Goal: Check status: Check status

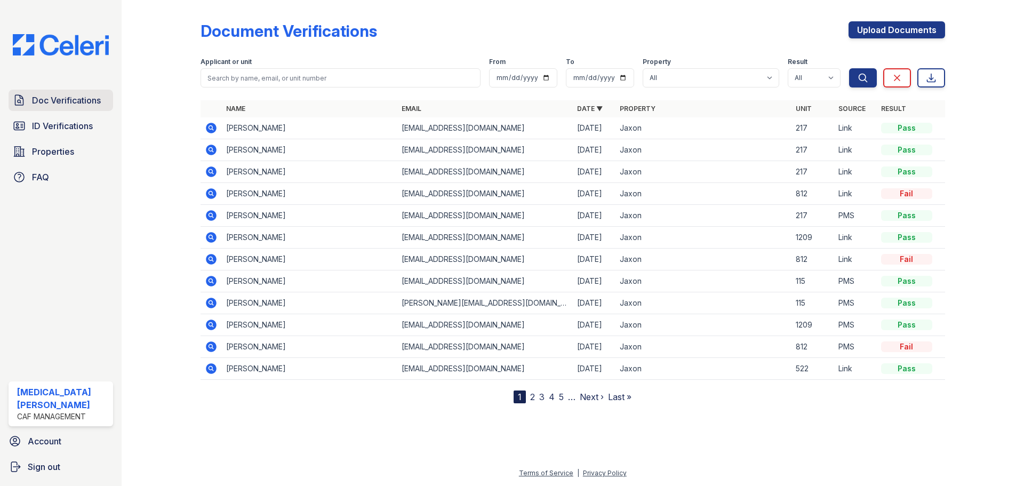
click at [64, 99] on span "Doc Verifications" at bounding box center [66, 100] width 69 height 13
click at [214, 236] on icon at bounding box center [211, 237] width 11 height 11
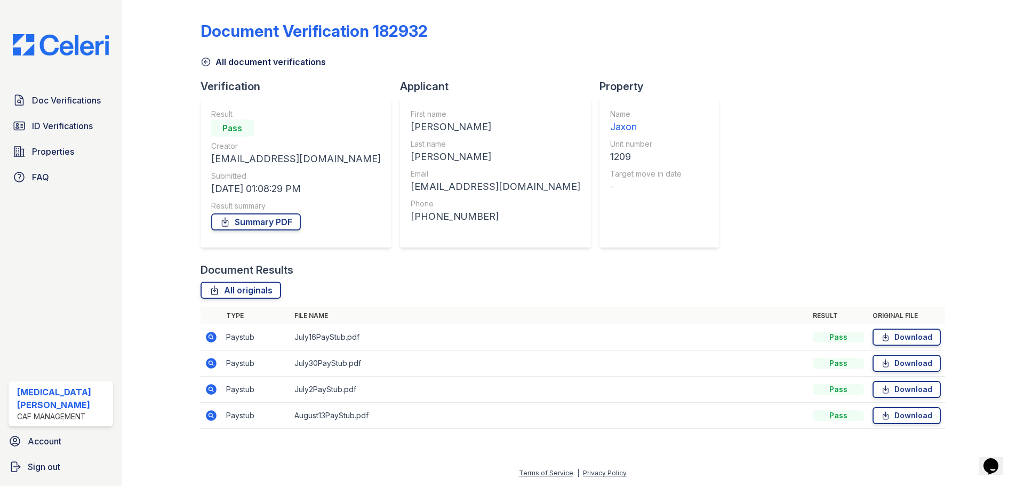
click at [211, 339] on icon at bounding box center [211, 337] width 11 height 11
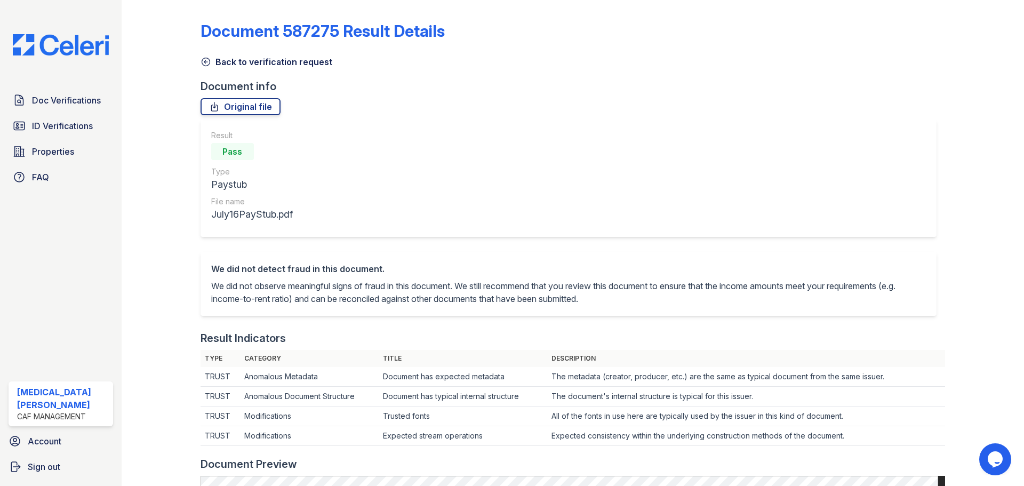
click at [214, 61] on link "Back to verification request" at bounding box center [267, 61] width 132 height 13
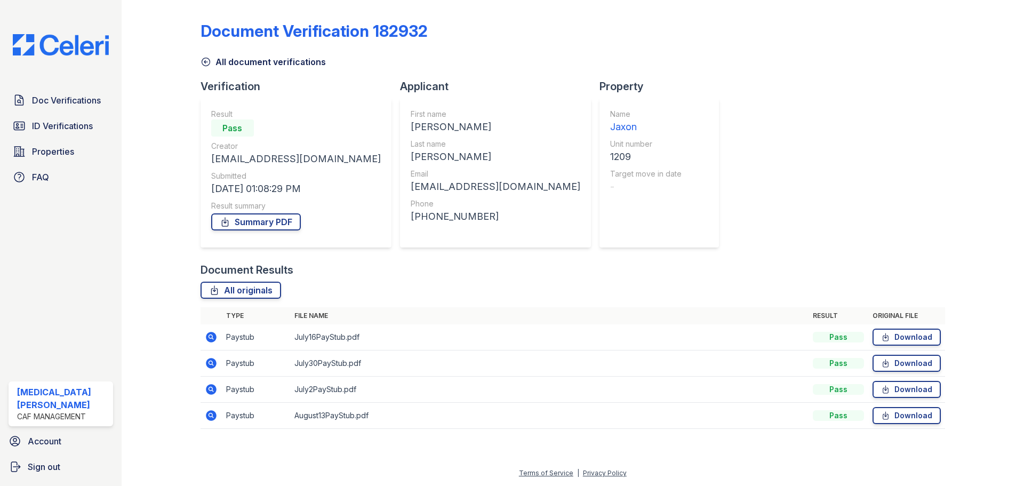
click at [217, 413] on icon at bounding box center [211, 415] width 13 height 13
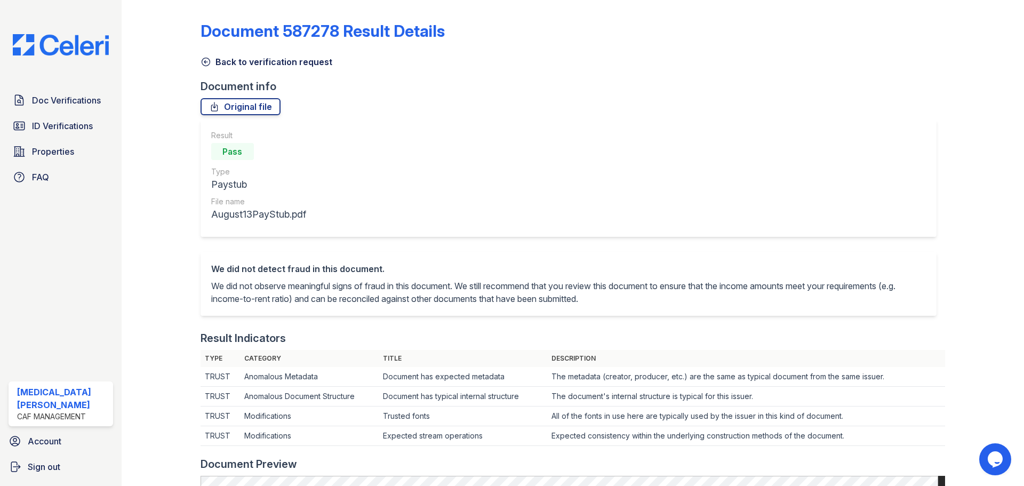
drag, startPoint x: 225, startPoint y: 61, endPoint x: 229, endPoint y: 71, distance: 10.5
click at [225, 61] on link "Back to verification request" at bounding box center [267, 61] width 132 height 13
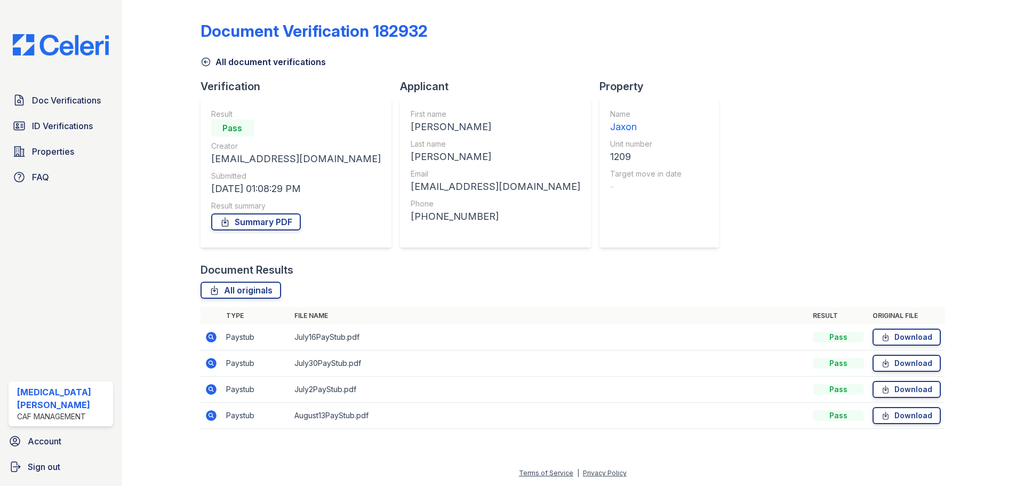
click at [210, 390] on icon at bounding box center [210, 388] width 3 height 3
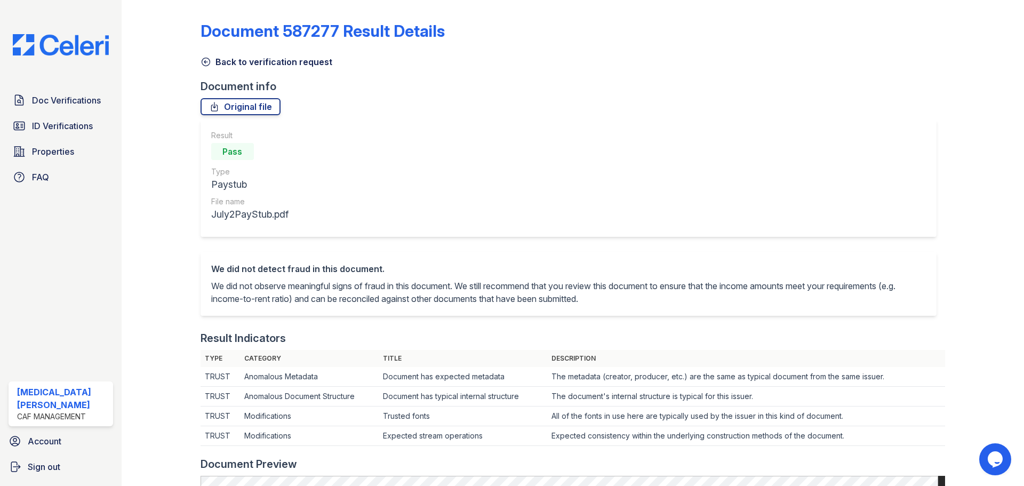
click at [206, 60] on icon at bounding box center [206, 62] width 11 height 11
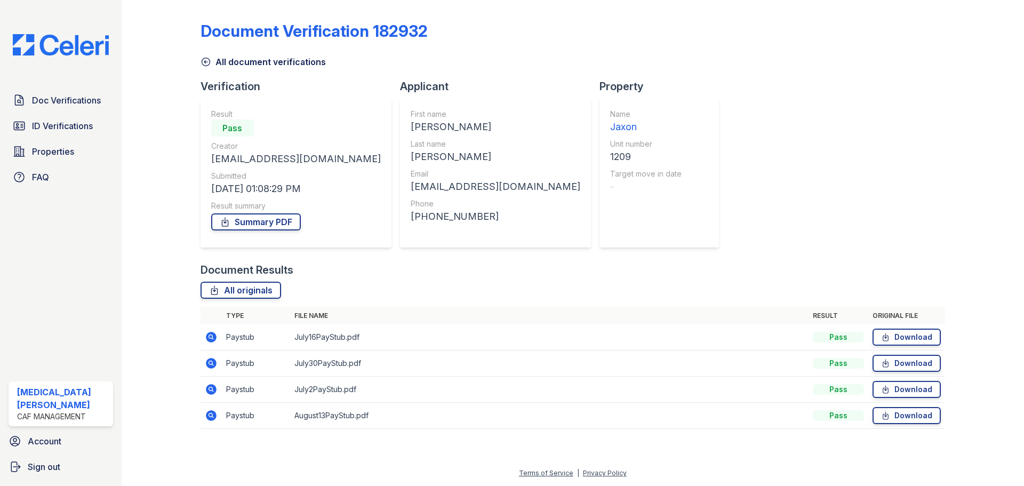
click at [210, 417] on icon at bounding box center [211, 415] width 13 height 13
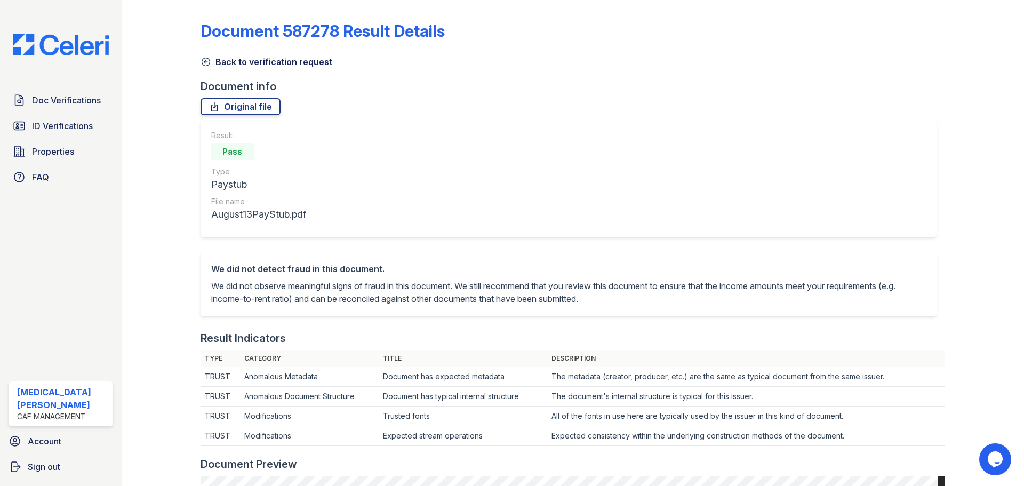
click at [206, 60] on icon at bounding box center [206, 62] width 11 height 11
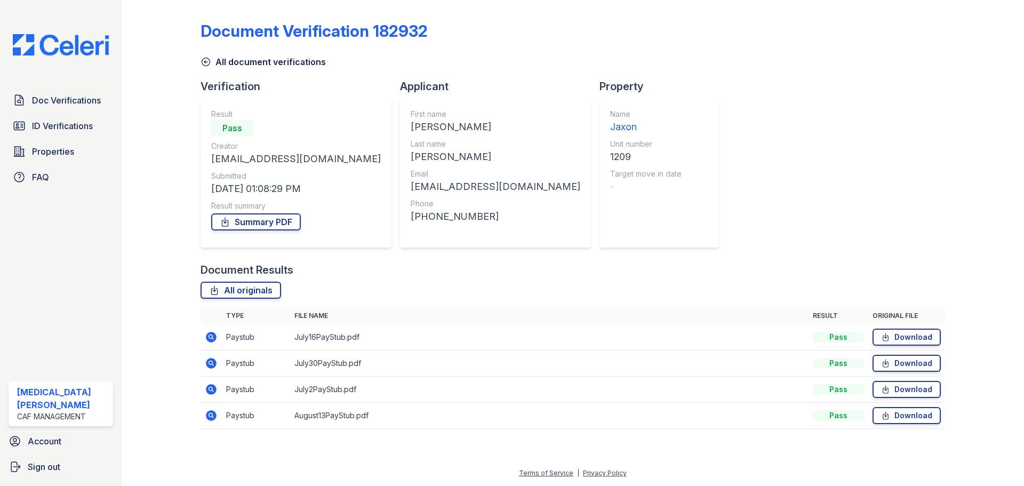
click at [210, 393] on icon at bounding box center [211, 389] width 11 height 11
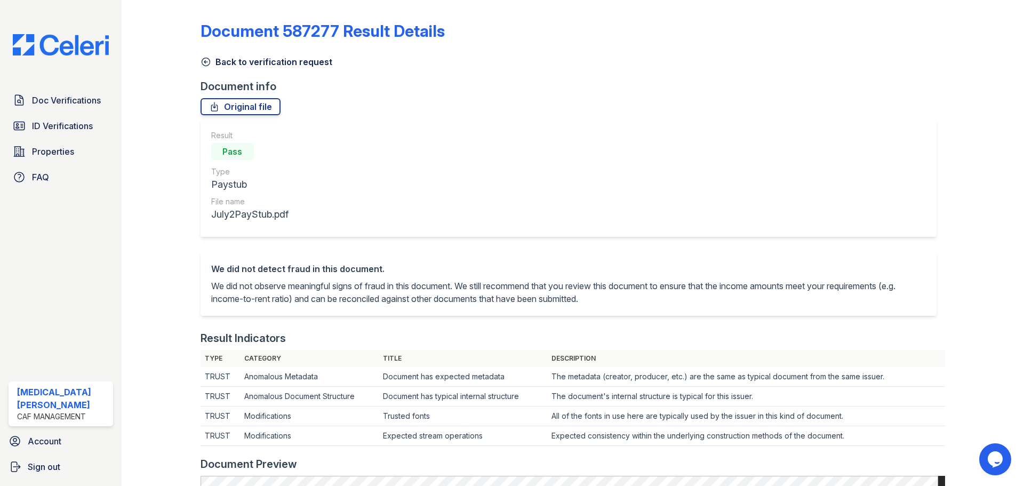
click at [205, 57] on icon at bounding box center [206, 62] width 11 height 11
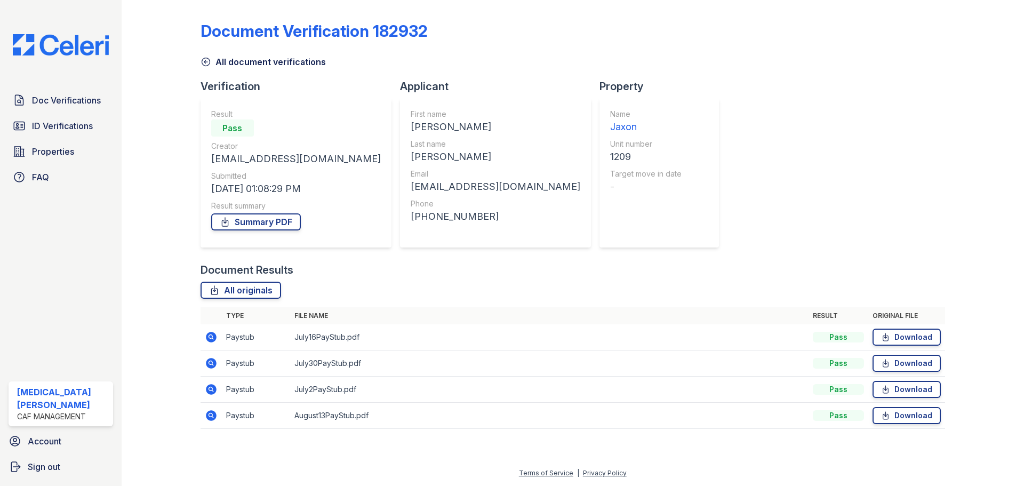
click at [207, 364] on icon at bounding box center [211, 363] width 11 height 11
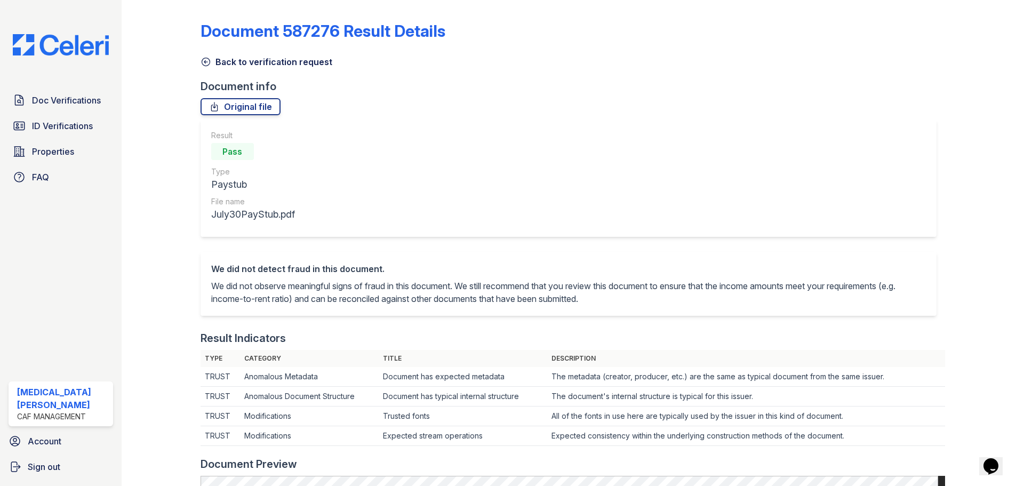
click at [215, 54] on div "Back to verification request" at bounding box center [573, 58] width 744 height 19
click at [218, 63] on link "Back to verification request" at bounding box center [267, 61] width 132 height 13
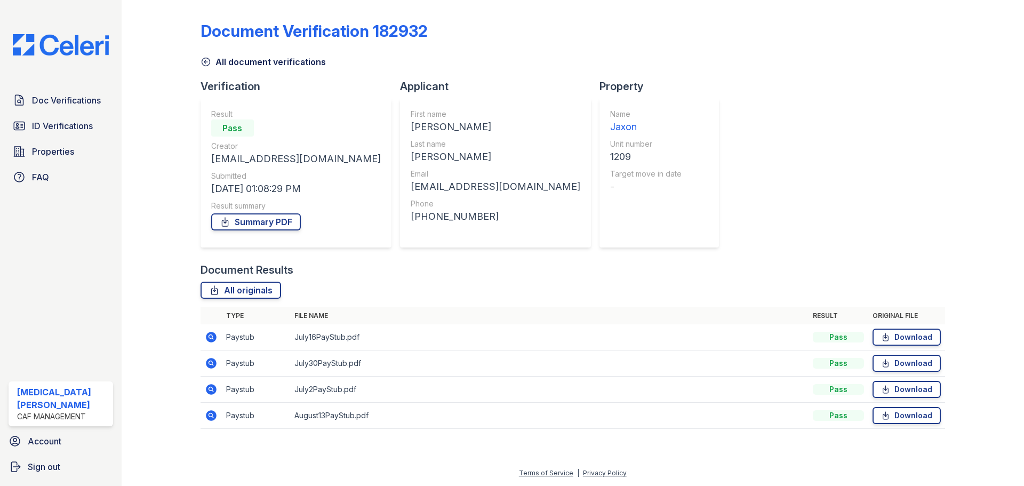
click at [210, 338] on icon at bounding box center [211, 337] width 13 height 13
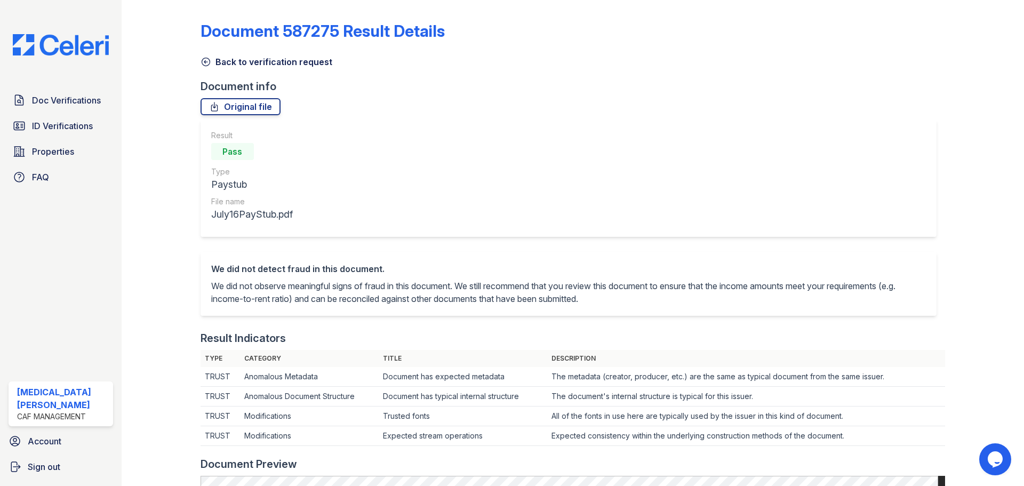
click at [211, 65] on link "Back to verification request" at bounding box center [267, 61] width 132 height 13
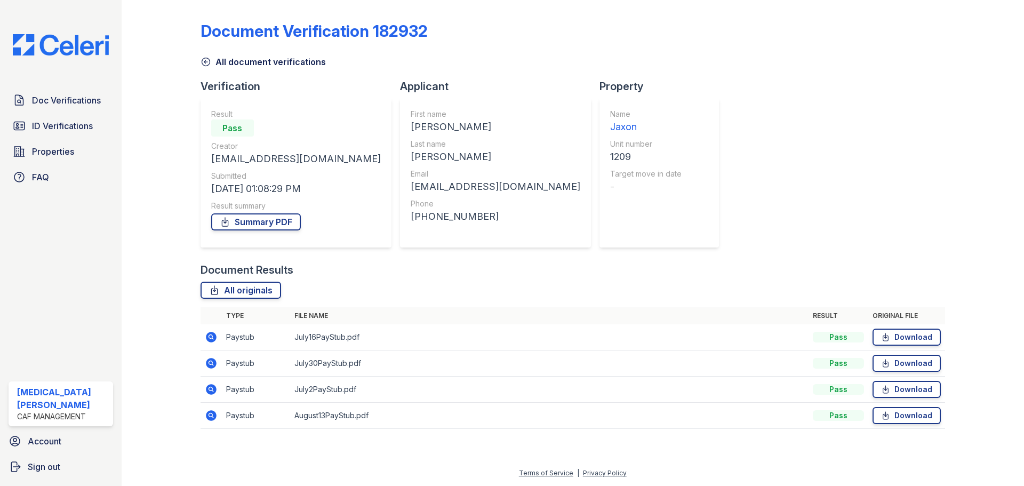
click at [211, 413] on icon at bounding box center [211, 415] width 13 height 13
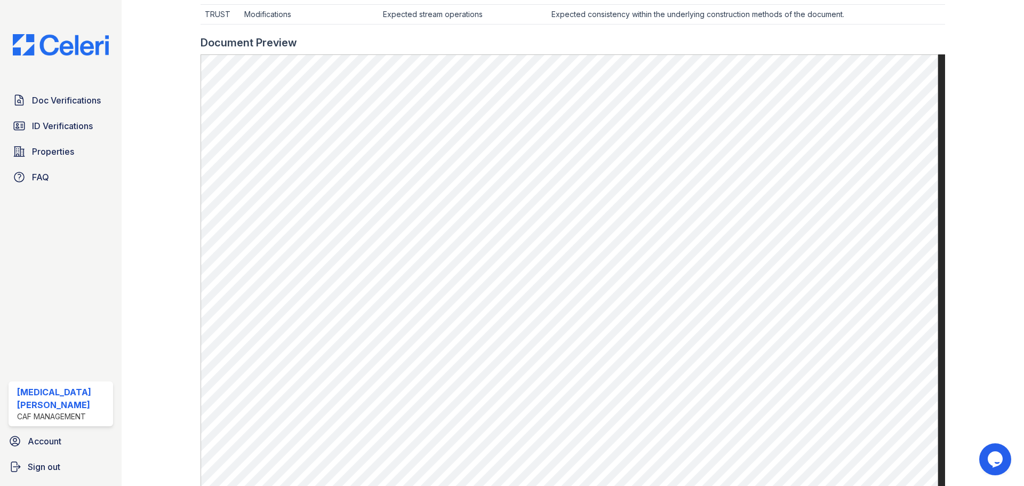
scroll to position [427, 0]
